Goal: Book appointment/travel/reservation

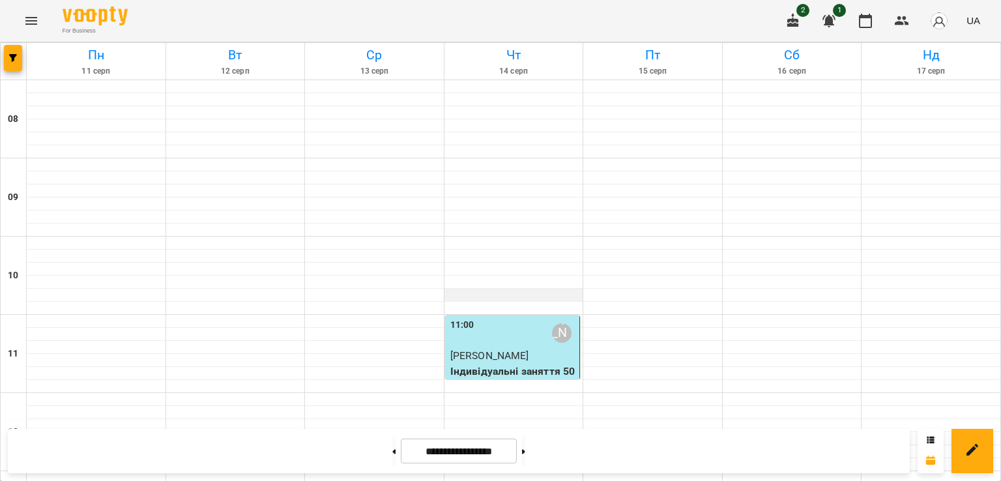
scroll to position [739, 0]
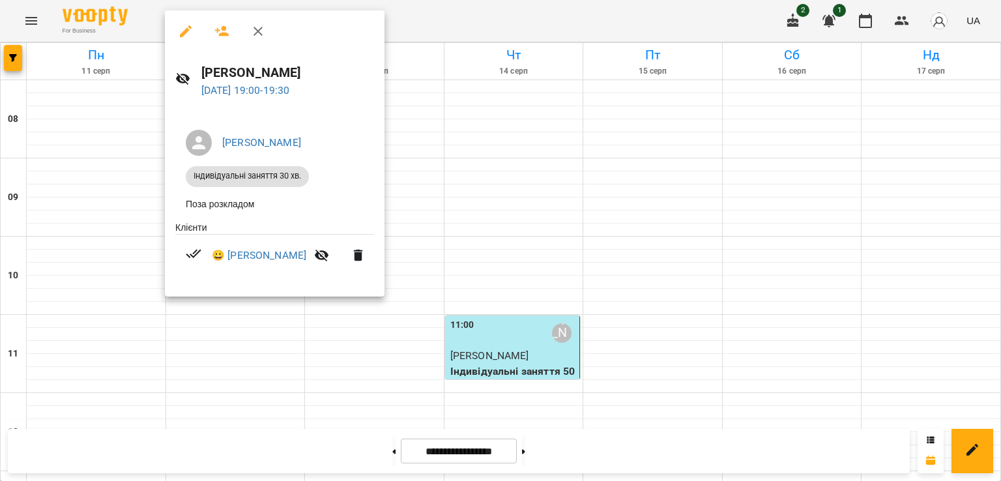
click at [411, 209] on div at bounding box center [500, 240] width 1001 height 481
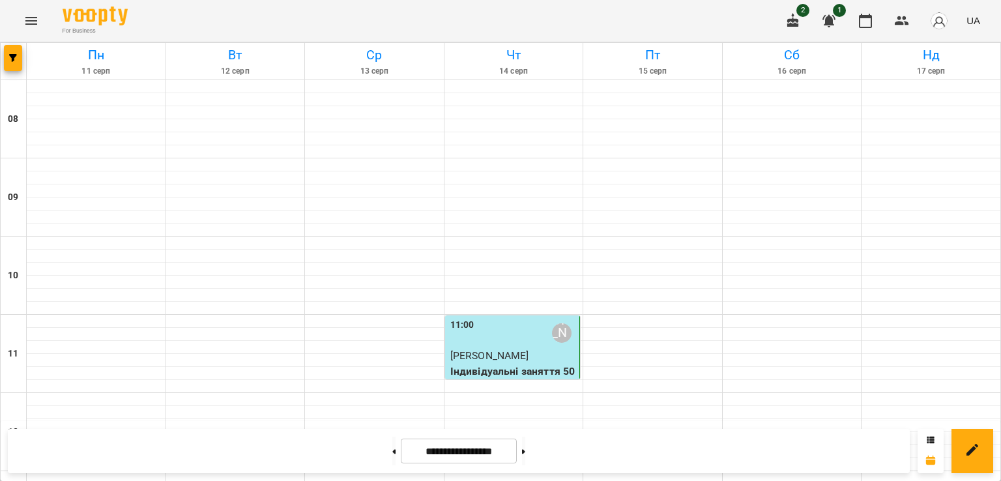
scroll to position [447, 0]
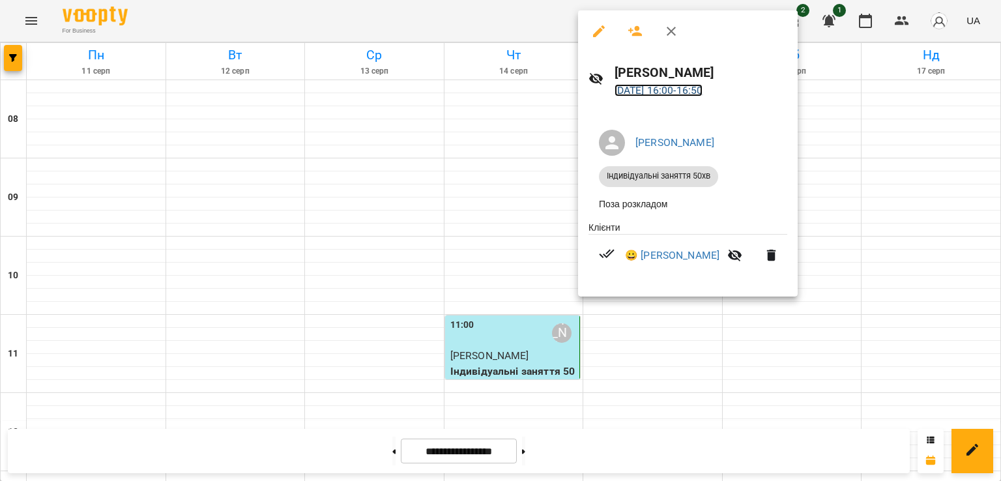
click at [644, 89] on link "[DATE] 16:00 - 16:50" at bounding box center [658, 90] width 89 height 12
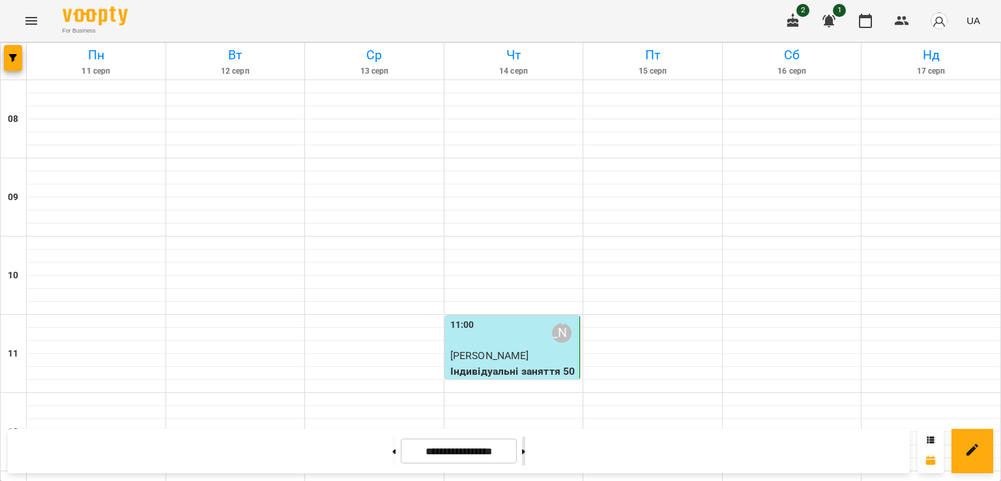
click at [525, 448] on button at bounding box center [523, 451] width 3 height 29
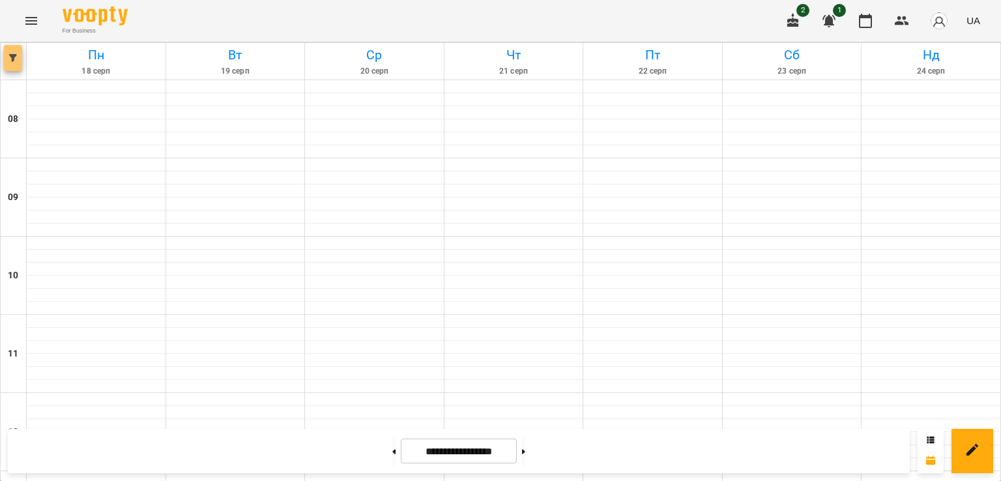
click at [10, 48] on button "button" at bounding box center [13, 58] width 18 height 26
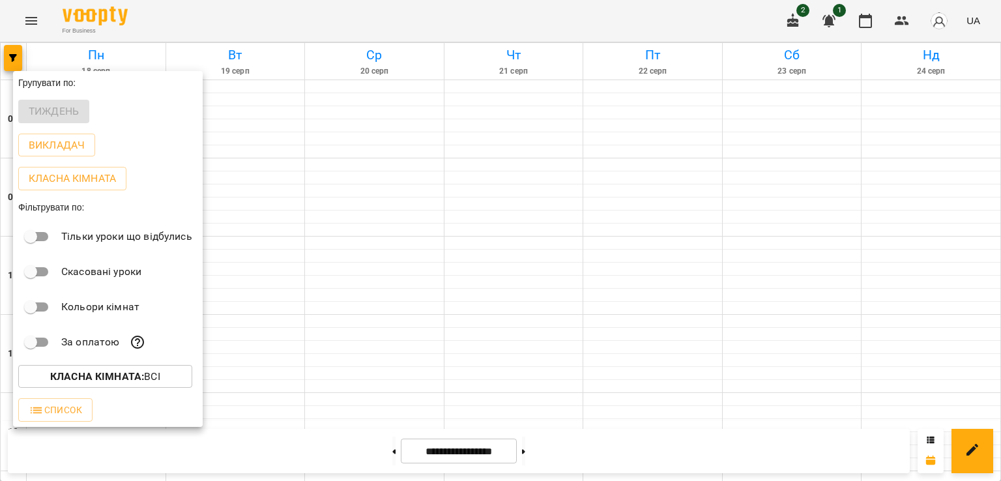
click at [378, 203] on div at bounding box center [500, 240] width 1001 height 481
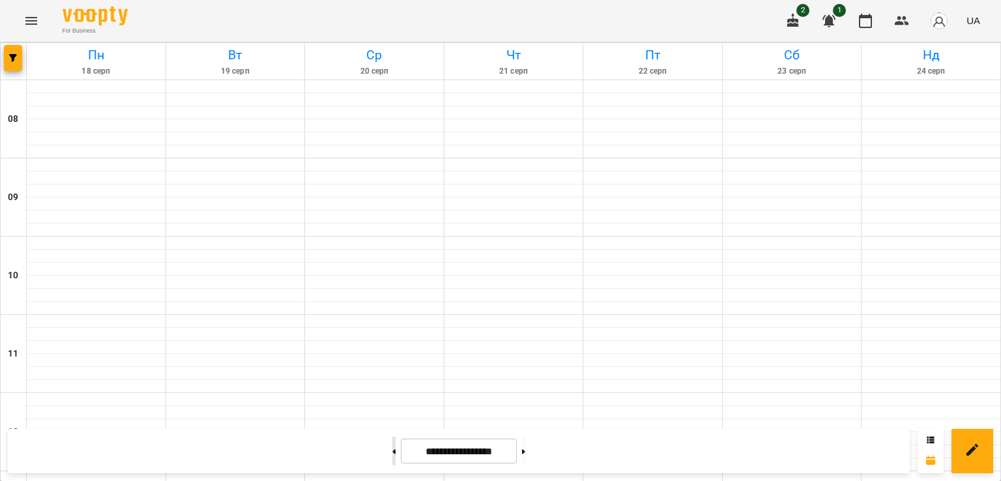
click at [392, 447] on button at bounding box center [393, 451] width 3 height 29
type input "**********"
